Goal: Find specific page/section: Find specific page/section

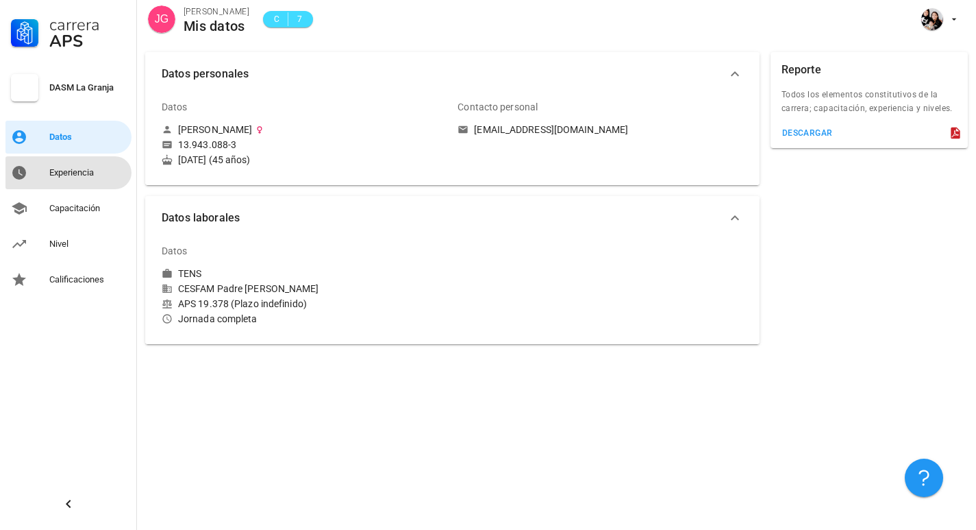
click at [103, 178] on div "Experiencia" at bounding box center [87, 173] width 77 height 22
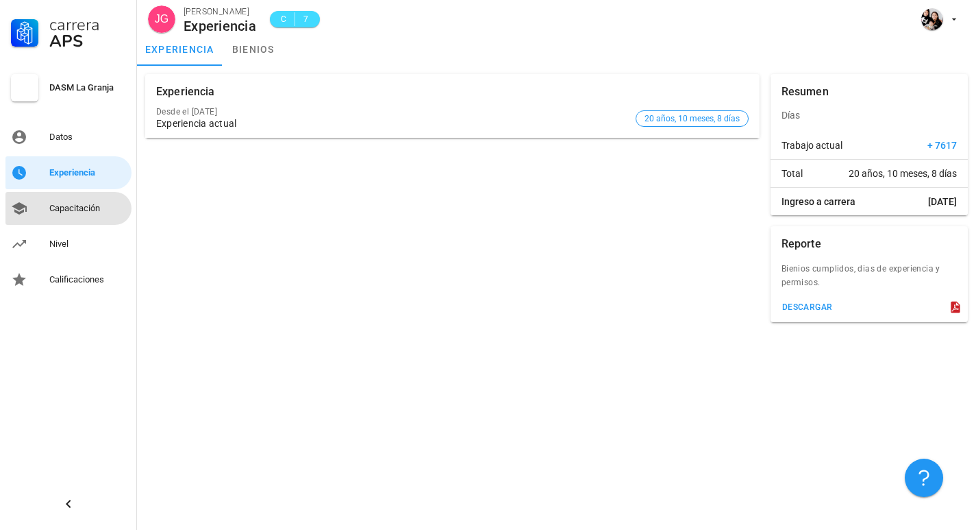
click at [73, 212] on div "Capacitación" at bounding box center [87, 208] width 77 height 11
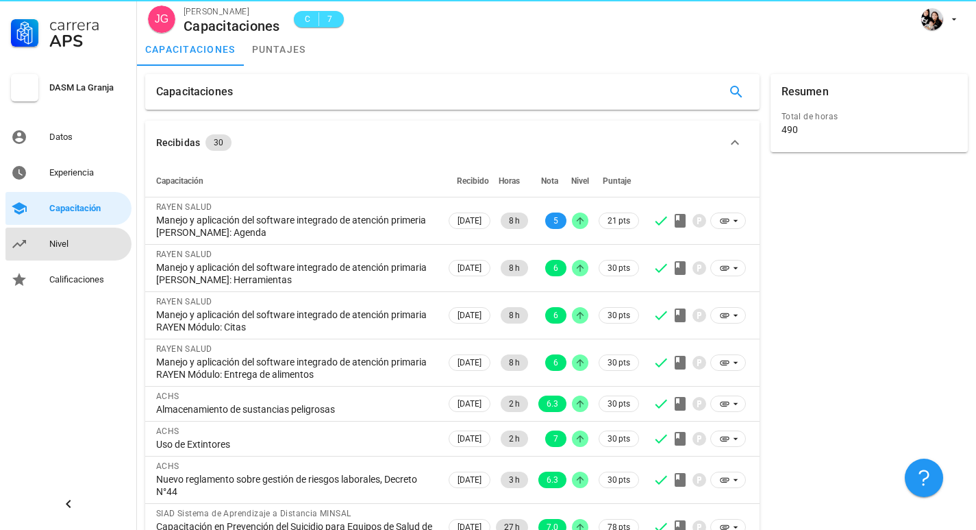
click at [73, 243] on div "Nivel" at bounding box center [87, 243] width 77 height 11
